Goal: Task Accomplishment & Management: Use online tool/utility

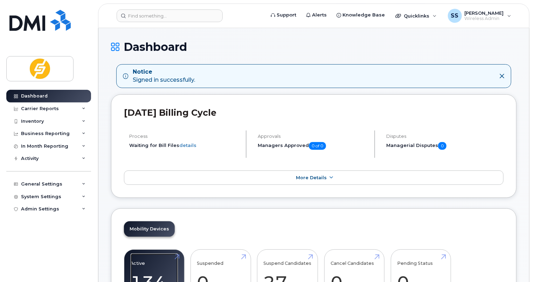
click at [164, 270] on link "Active 134 30%" at bounding box center [154, 276] width 47 height 46
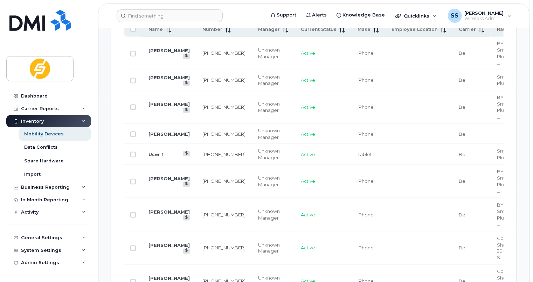
scroll to position [350, 0]
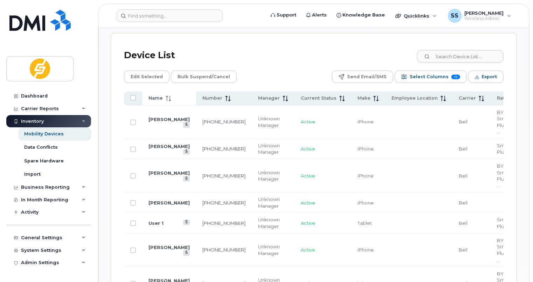
click at [351, 102] on th "Name" at bounding box center [368, 98] width 34 height 14
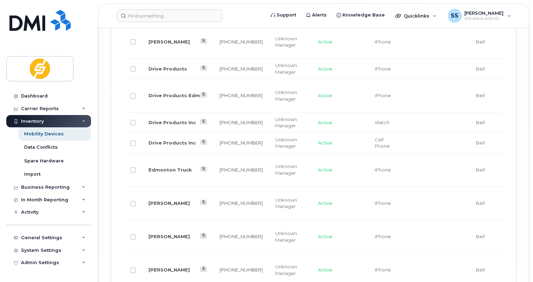
scroll to position [1634, 0]
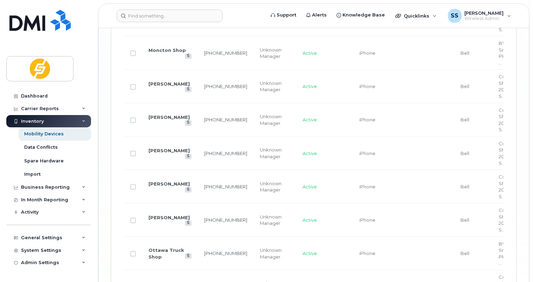
scroll to position [1621, 0]
